Goal: Find specific page/section: Find specific page/section

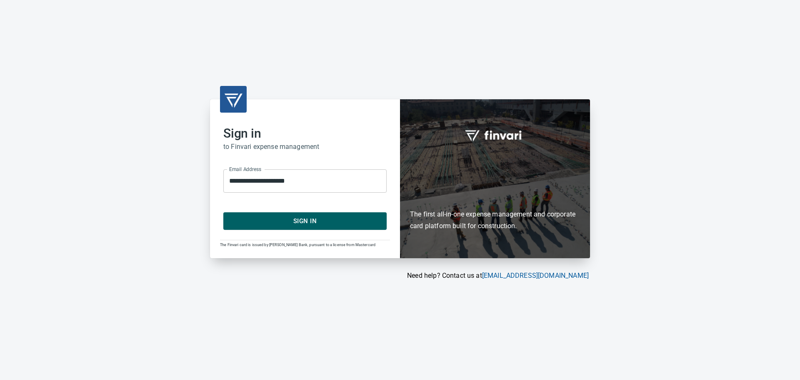
click at [308, 224] on span "Sign In" at bounding box center [304, 220] width 145 height 11
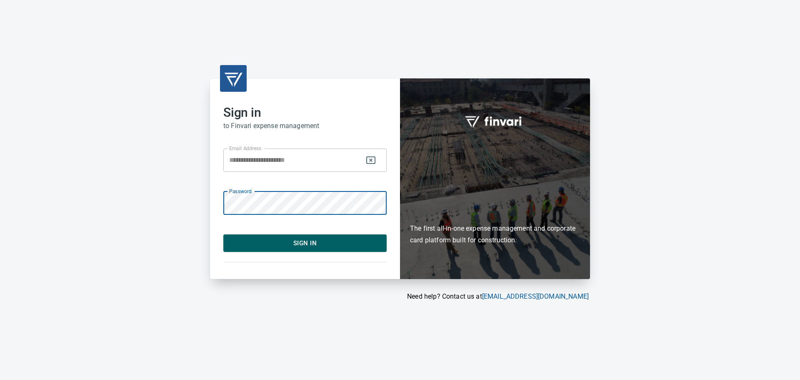
click at [308, 244] on span "Sign In" at bounding box center [304, 242] width 145 height 11
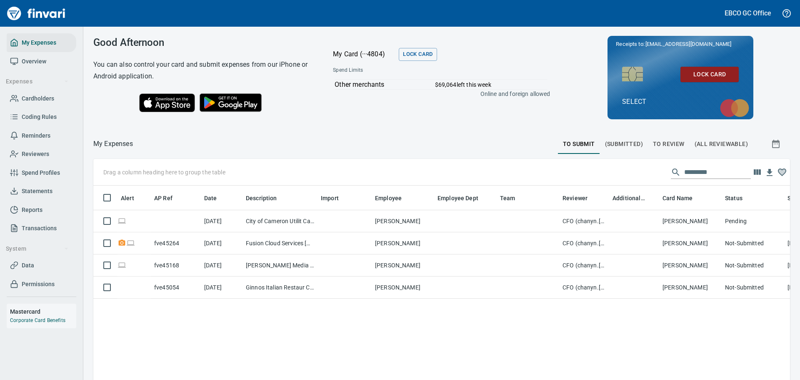
scroll to position [275, 684]
click at [35, 193] on span "Statements" at bounding box center [37, 191] width 31 height 10
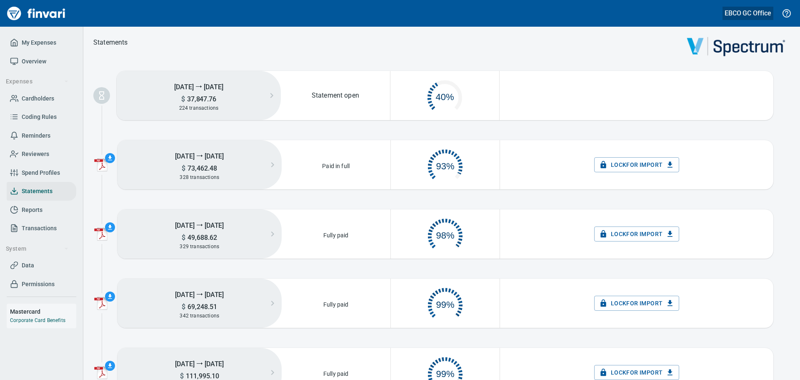
click at [755, 17] on h5 "EBCO GC Office" at bounding box center [747, 13] width 47 height 9
click at [723, 53] on span "Sign out" at bounding box center [716, 51] width 48 height 10
